Goal: Task Accomplishment & Management: Manage account settings

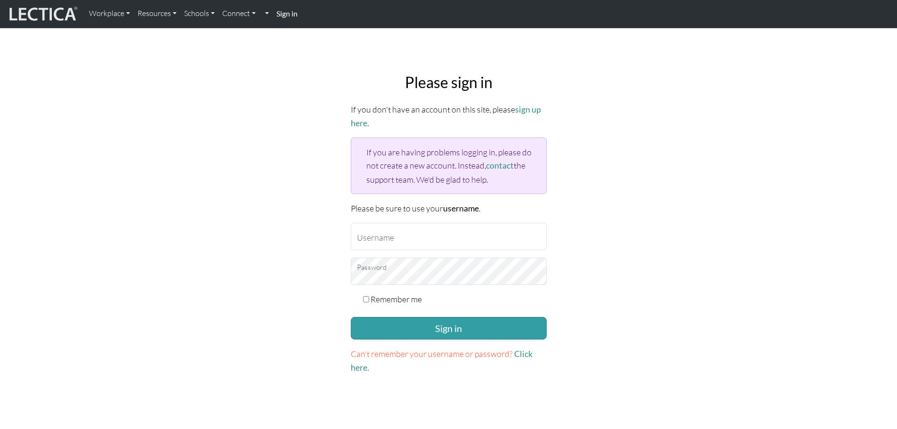
click at [289, 15] on strong "Sign in" at bounding box center [286, 13] width 21 height 9
click at [113, 14] on link "Workplace" at bounding box center [109, 14] width 49 height 20
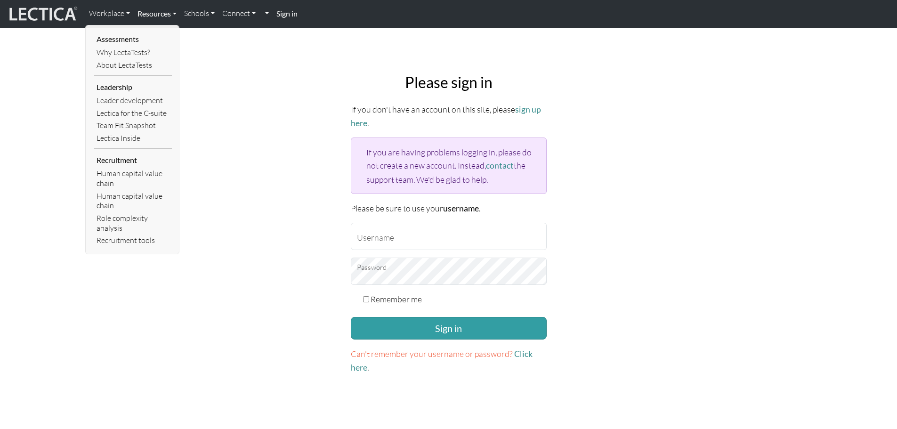
click at [168, 15] on link "Resources" at bounding box center [157, 14] width 47 height 20
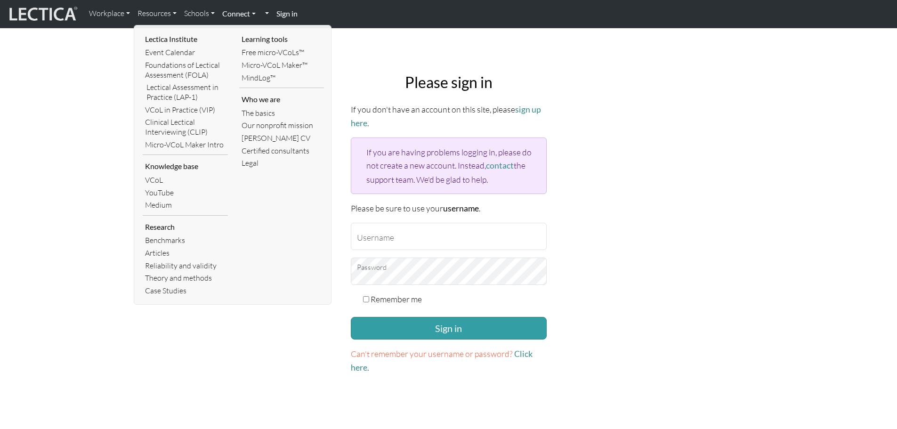
click at [243, 14] on link "Connect" at bounding box center [239, 14] width 41 height 20
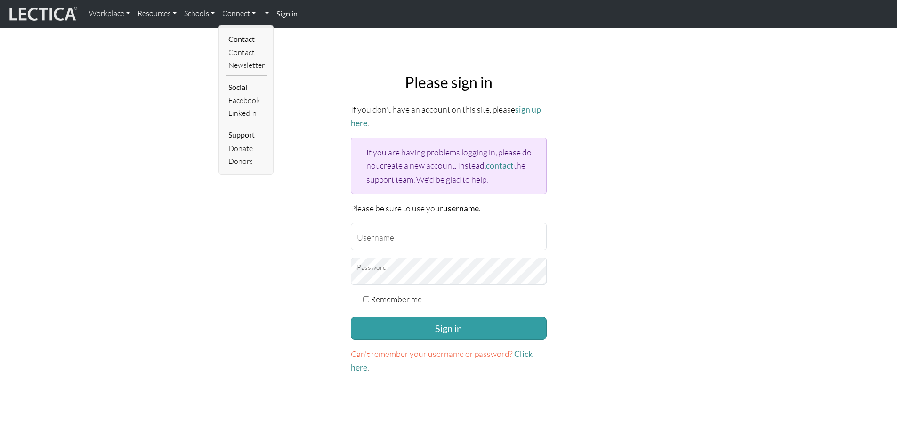
click at [278, 14] on strong "Sign in" at bounding box center [286, 13] width 21 height 9
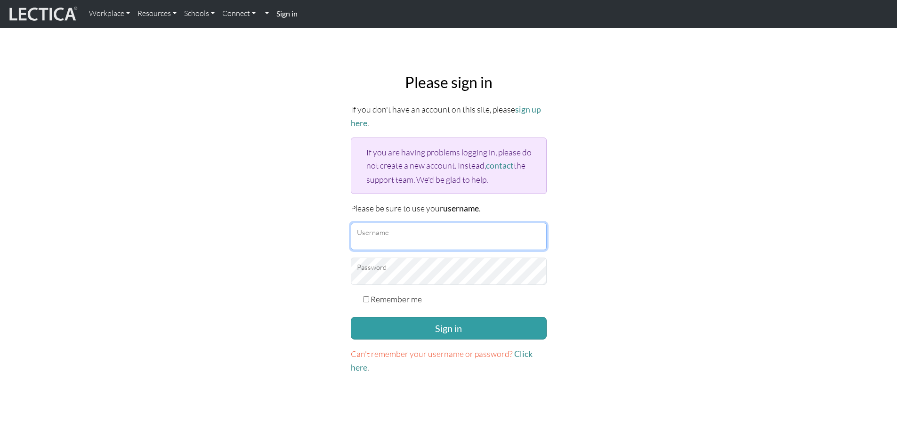
click at [405, 227] on input "Username" at bounding box center [449, 236] width 196 height 27
paste input "https://urldefense.com/v3/__https://docs.google.com/document/d/1o4YlZSQ5rmvPRRH…"
type input "https://urldefense.com/v3/__https://docs.google.com/document/d/1o4YlZSQ5rmvPRRH…"
click at [382, 236] on input "https://urldefense.com/v3/__https://docs.google.com/document/d/1o4YlZSQ5rmvPRRH…" at bounding box center [449, 236] width 196 height 27
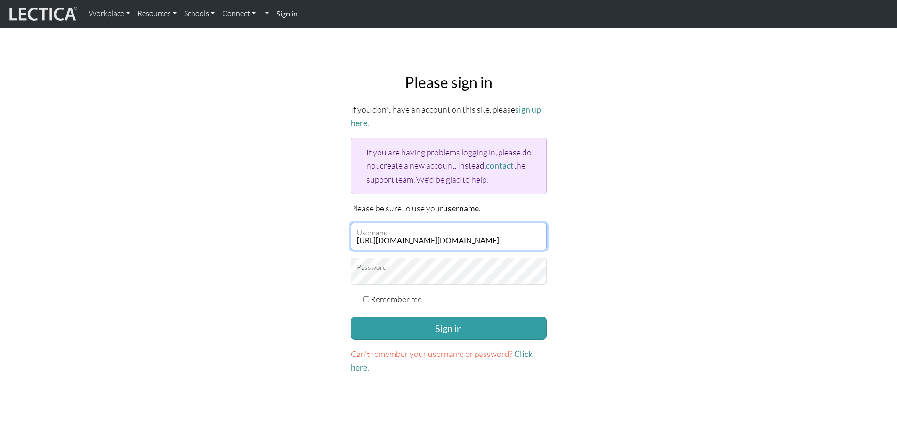
click at [382, 236] on input "https://urldefense.com/v3/__https://docs.google.com/document/d/1o4YlZSQ5rmvPRRH…" at bounding box center [449, 236] width 196 height 27
paste input "dorothytoto"
type input "dorothytoto"
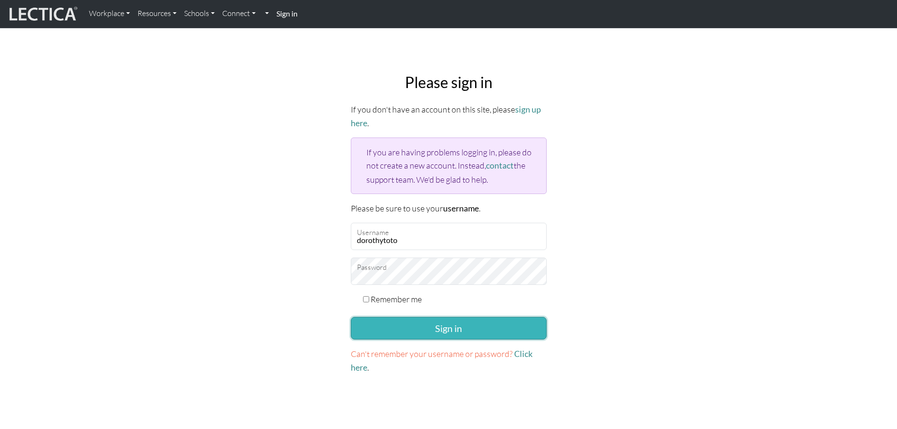
click at [468, 328] on button "Sign in" at bounding box center [449, 328] width 196 height 23
